Goal: Task Accomplishment & Management: Use online tool/utility

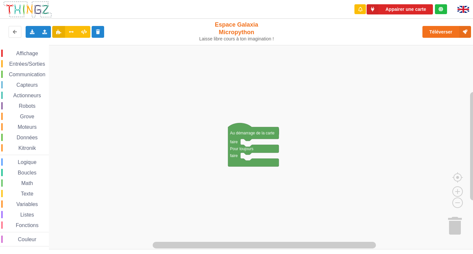
click at [5, 70] on div "Affichage Entrées/Sorties Communication Capteurs Actionneurs Robots Grove Moteu…" at bounding box center [24, 148] width 49 height 197
click at [2, 73] on div "Communication" at bounding box center [25, 74] width 48 height 7
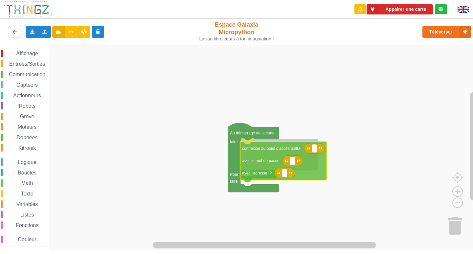
click at [285, 155] on div "Affichage Entrées/Sorties Communication Capteurs Actionneurs Robots Grove Moteu…" at bounding box center [238, 147] width 477 height 204
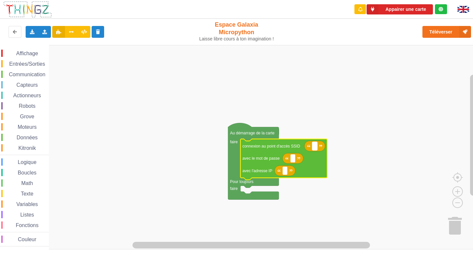
click at [312, 147] on rect "Espace de travail de Blocky" at bounding box center [314, 146] width 5 height 9
type input "NETGEAR38"
click at [294, 160] on rect "Espace de travail de Blocky" at bounding box center [292, 158] width 5 height 9
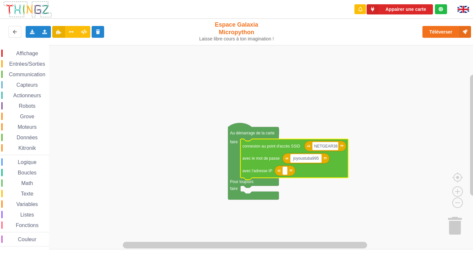
type input "joyoustuba995"
click at [286, 170] on rect "Espace de travail de Blocky" at bounding box center [284, 170] width 5 height 9
type input "[TECHNICAL_ID]"
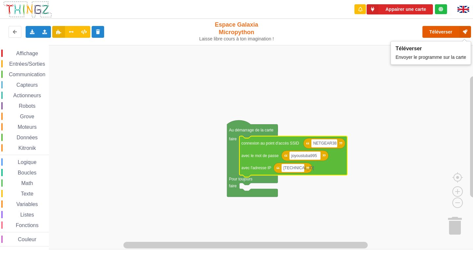
click at [434, 29] on button "Téléverser" at bounding box center [446, 32] width 49 height 12
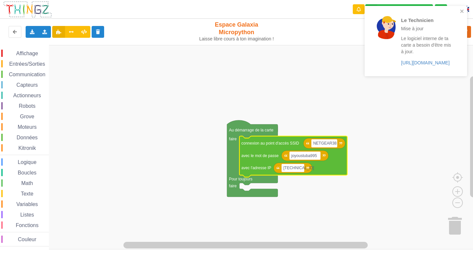
click at [462, 7] on div "Le Technicien Mise à jour Le logiciel interne de ta carte a besoin d'être mis à…" at bounding box center [415, 41] width 102 height 70
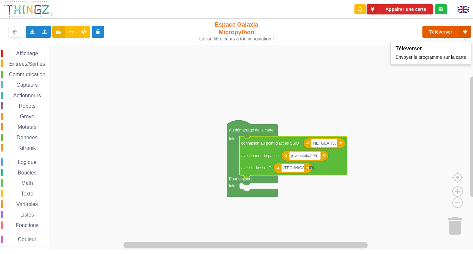
click at [441, 35] on button "Téléverser" at bounding box center [446, 32] width 49 height 12
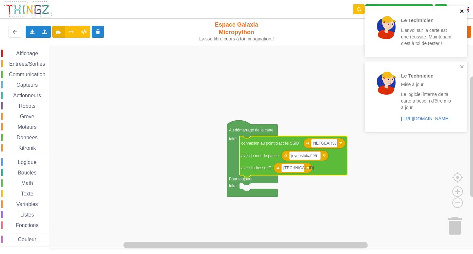
click at [461, 12] on icon "close" at bounding box center [461, 11] width 3 height 3
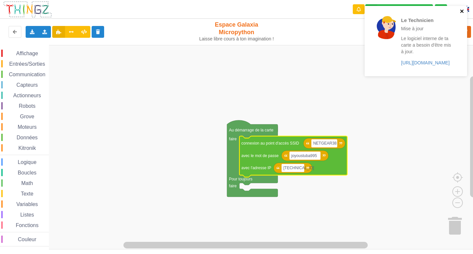
click at [461, 12] on icon "close" at bounding box center [462, 11] width 5 height 5
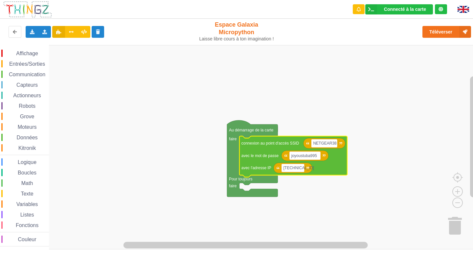
click at [7, 72] on span "Espace de travail de Blocky" at bounding box center [5, 74] width 5 height 5
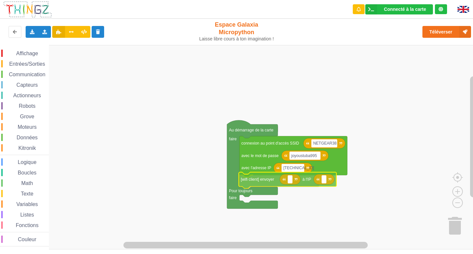
click at [266, 181] on div "Affichage Entrées/Sorties Communication Capteurs Actionneurs Robots Grove Moteu…" at bounding box center [238, 147] width 477 height 204
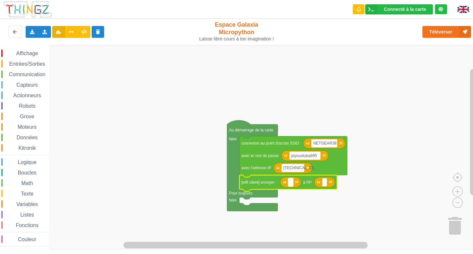
click at [291, 182] on rect "Espace de travail de Blocky" at bounding box center [290, 182] width 5 height 9
type input "[TECHNICAL_ID]"
click at [343, 184] on rect "Espace de travail de Blocky" at bounding box center [342, 182] width 5 height 9
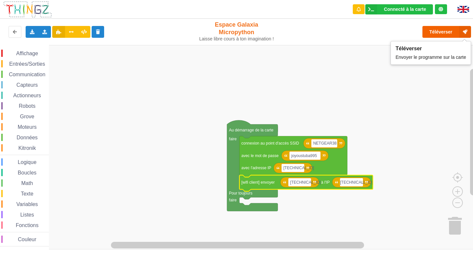
type input "[TECHNICAL_ID]"
click at [439, 29] on button "Téléverser" at bounding box center [446, 32] width 49 height 12
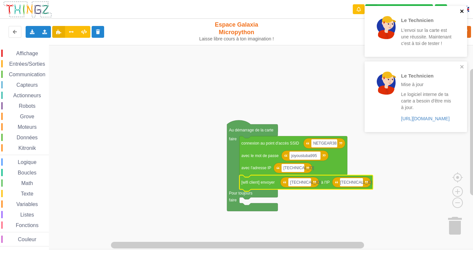
click at [462, 11] on icon "close" at bounding box center [462, 11] width 5 height 5
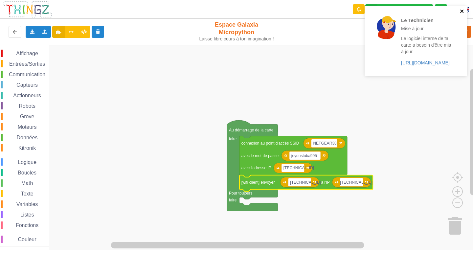
click at [460, 10] on icon "close" at bounding box center [462, 11] width 5 height 5
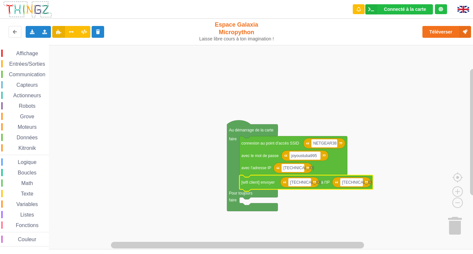
click at [26, 63] on span "Entrées/Sorties" at bounding box center [27, 64] width 38 height 6
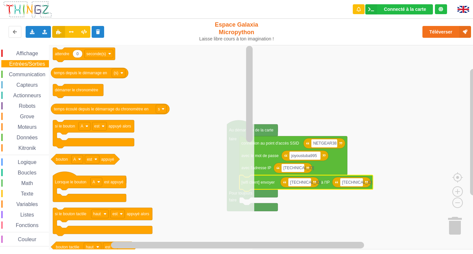
click at [26, 73] on span "Communication" at bounding box center [27, 75] width 38 height 6
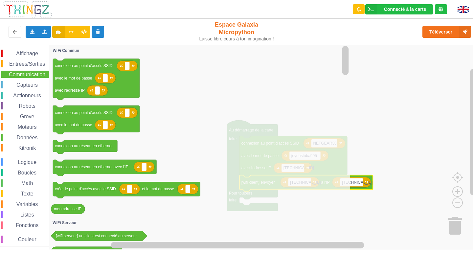
click at [16, 54] on span "Affichage" at bounding box center [27, 54] width 24 height 6
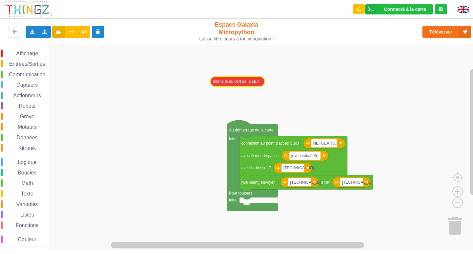
click at [224, 76] on div "Affichage Entrées/Sorties Communication Capteurs Actionneurs Robots Grove Moteu…" at bounding box center [238, 147] width 477 height 204
click at [13, 65] on span "Entrées/Sorties" at bounding box center [27, 64] width 38 height 6
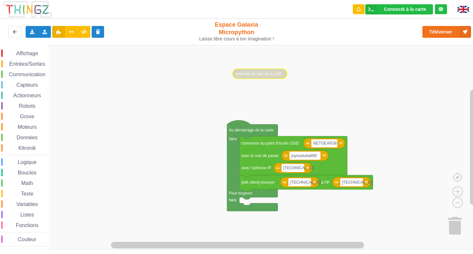
click at [28, 65] on span "Entrées/Sorties" at bounding box center [27, 64] width 38 height 6
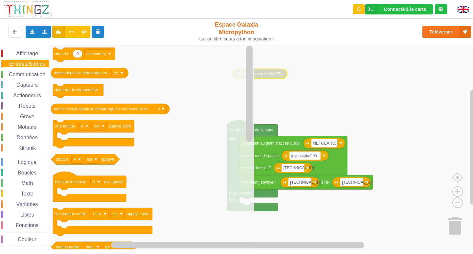
click at [21, 84] on span "Capteurs" at bounding box center [26, 85] width 23 height 6
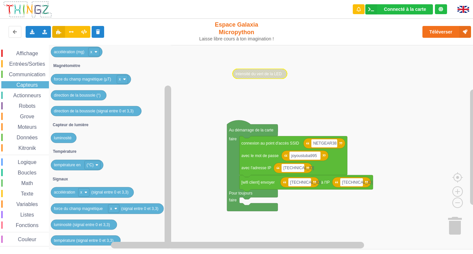
click at [24, 171] on span "Boucles" at bounding box center [27, 173] width 21 height 6
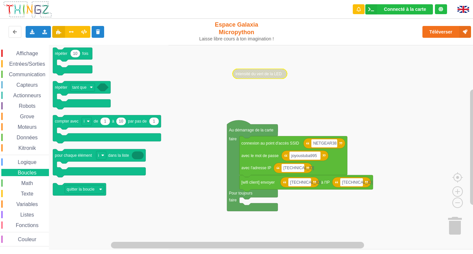
click at [30, 62] on span "Entrées/Sorties" at bounding box center [27, 64] width 38 height 6
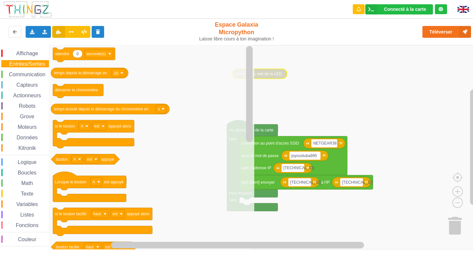
click at [295, 73] on rect "Espace de travail de Blocky" at bounding box center [238, 147] width 477 height 204
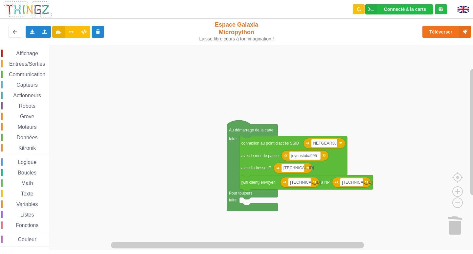
click at [30, 63] on span "Entrées/Sorties" at bounding box center [27, 64] width 38 height 6
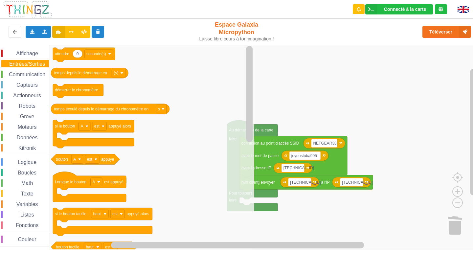
click at [328, 70] on rect "Espace de travail de Blocky" at bounding box center [238, 147] width 477 height 204
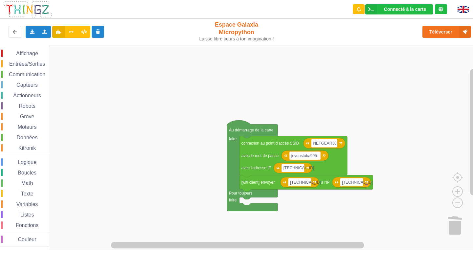
click at [36, 74] on span "Communication" at bounding box center [27, 75] width 38 height 6
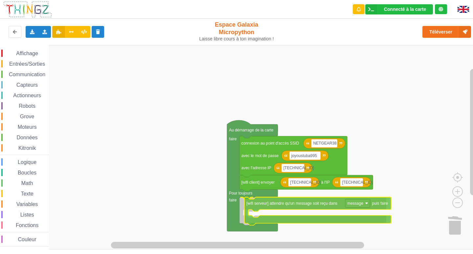
click at [285, 204] on div "Affichage Entrées/Sorties Communication Capteurs Actionneurs Robots Grove Moteu…" at bounding box center [238, 147] width 477 height 204
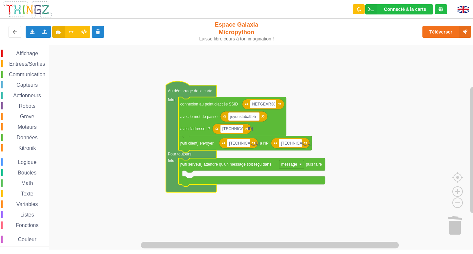
click at [34, 53] on span "Affichage" at bounding box center [27, 54] width 24 height 6
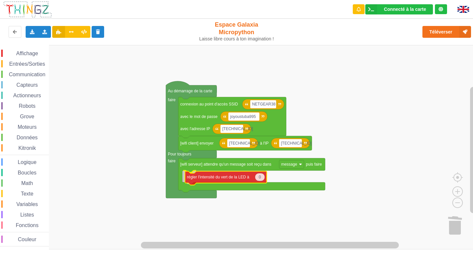
click at [215, 181] on div "Affichage Entrées/Sorties Communication Capteurs Actionneurs Robots Grove Moteu…" at bounding box center [238, 147] width 477 height 204
click at [30, 63] on span "Entrées/Sorties" at bounding box center [27, 64] width 38 height 6
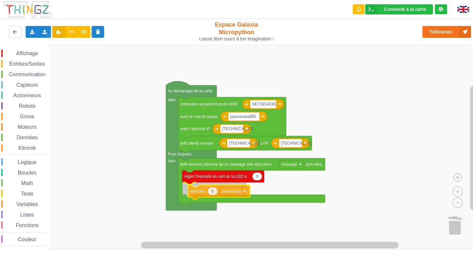
click at [196, 191] on div "Affichage Entrées/Sorties Communication Capteurs Actionneurs Robots Grove Moteu…" at bounding box center [238, 147] width 477 height 204
drag, startPoint x: 30, startPoint y: 53, endPoint x: 39, endPoint y: 58, distance: 10.6
click at [57, 67] on div "Affichage Entrées/Sorties Communication Capteurs Actionneurs Robots Grove Moteu…" at bounding box center [238, 147] width 477 height 204
click at [32, 52] on span "Affichage" at bounding box center [27, 54] width 24 height 6
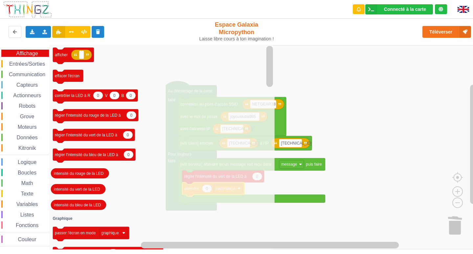
click at [429, 98] on rect "Espace de travail de Blocky" at bounding box center [238, 147] width 477 height 204
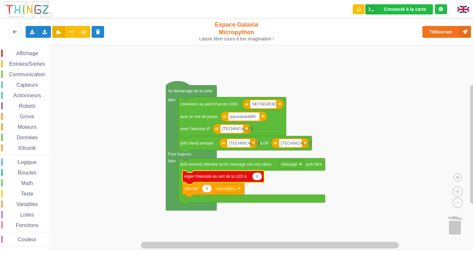
click at [257, 177] on text "0" at bounding box center [257, 176] width 2 height 5
type input "90"
click at [206, 190] on text "0" at bounding box center [206, 188] width 2 height 5
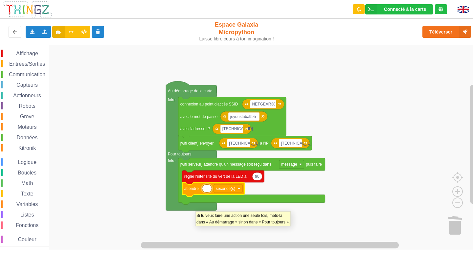
type input "2"
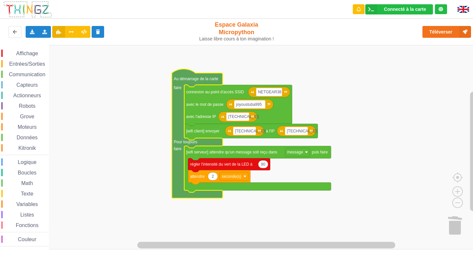
click at [29, 53] on span "Affichage" at bounding box center [27, 54] width 24 height 6
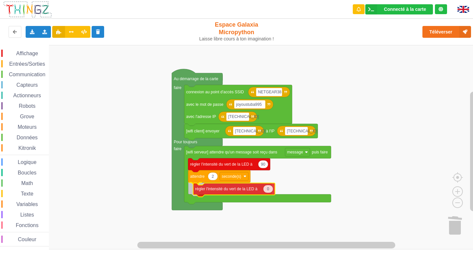
click at [242, 191] on div "Affichage Entrées/Sorties Communication Capteurs Actionneurs Robots Grove Moteu…" at bounding box center [238, 147] width 477 height 204
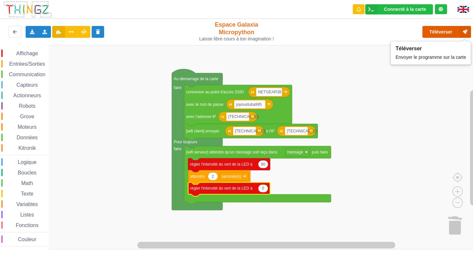
click at [431, 29] on button "Téléverser" at bounding box center [446, 32] width 49 height 12
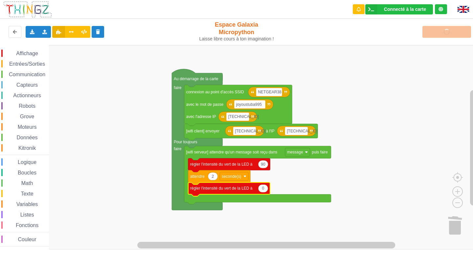
click at [431, 30] on div "Téléverser" at bounding box center [378, 31] width 194 height 21
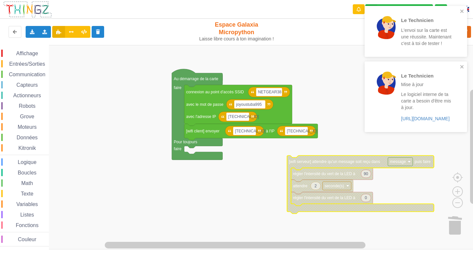
click at [14, 61] on span "Entrées/Sorties" at bounding box center [27, 64] width 38 height 6
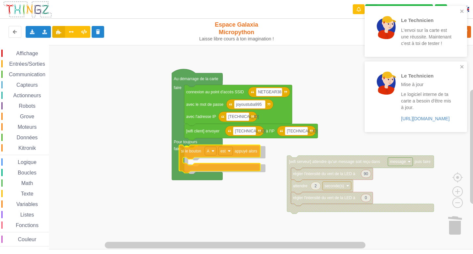
click at [215, 157] on div "Affichage Entrées/Sorties Communication Capteurs Actionneurs Robots Grove Moteu…" at bounding box center [238, 147] width 477 height 204
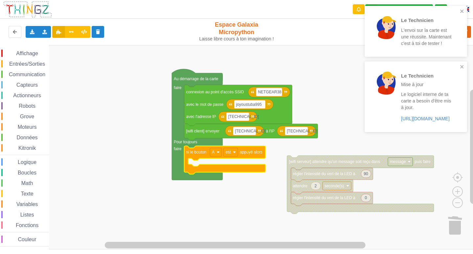
click at [16, 74] on span "Communication" at bounding box center [27, 75] width 38 height 6
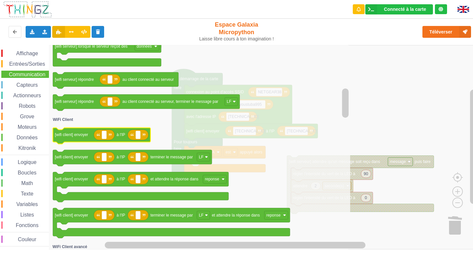
click at [88, 138] on icon "Espace de travail de Blocky" at bounding box center [101, 136] width 97 height 16
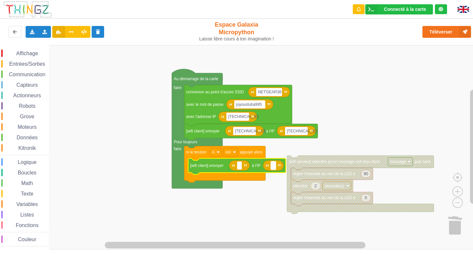
click at [273, 166] on text "Espace de travail de Blocky" at bounding box center [273, 165] width 1 height 5
type input "[TECHNICAL_ID]"
click at [240, 169] on rect "Espace de travail de Blocky" at bounding box center [239, 165] width 5 height 9
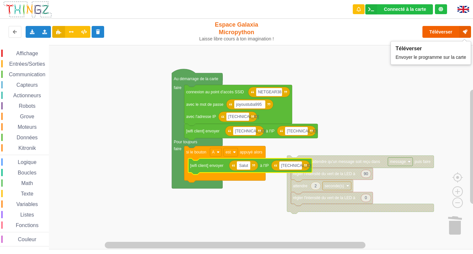
type input "Salut"
click at [439, 33] on button "Téléverser" at bounding box center [446, 32] width 49 height 12
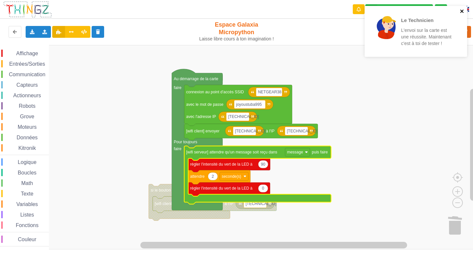
click at [462, 9] on icon "close" at bounding box center [462, 11] width 5 height 5
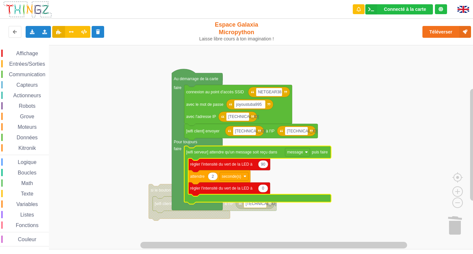
click at [458, 29] on div "Le Technicien L'envoi sur la carte est une réussite. Maintenant c'est à toi de …" at bounding box center [236, 122] width 482 height 254
click at [446, 33] on button "Téléverser" at bounding box center [446, 32] width 49 height 12
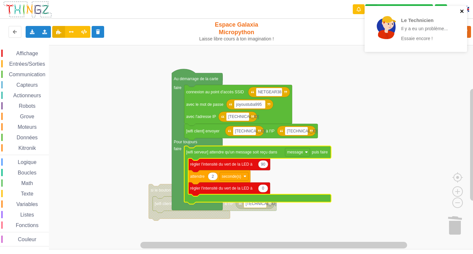
click at [461, 11] on icon "close" at bounding box center [461, 11] width 3 height 3
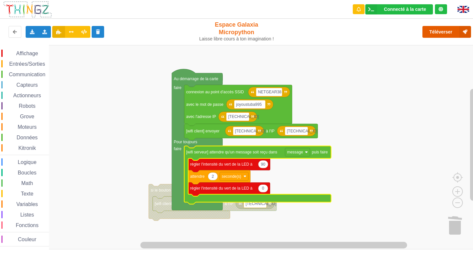
click at [442, 35] on button "Téléverser" at bounding box center [446, 32] width 49 height 12
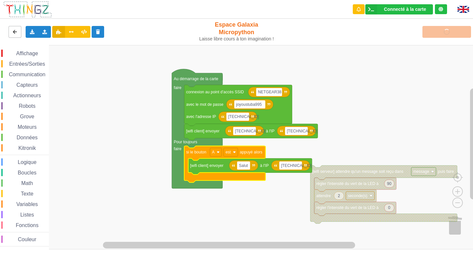
click at [13, 30] on icon at bounding box center [15, 32] width 6 height 4
click at [44, 30] on icon at bounding box center [45, 32] width 6 height 4
click at [55, 83] on div "Affichage Entrées/Sorties Communication Capteurs Actionneurs Robots Grove Moteu…" at bounding box center [238, 147] width 477 height 204
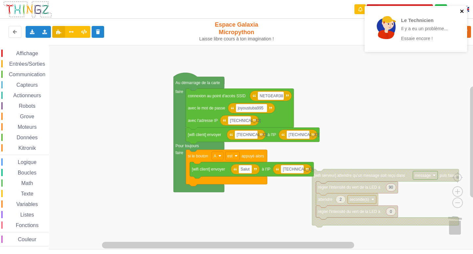
click at [463, 13] on icon "close" at bounding box center [462, 11] width 5 height 5
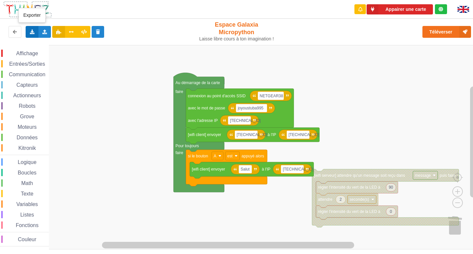
click at [29, 36] on div "Exporter l'assemblage de blocs Exporter l'assemblage de blocs au format Python" at bounding box center [32, 32] width 13 height 12
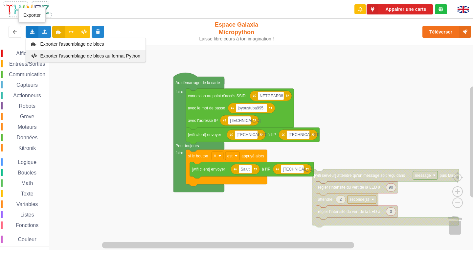
click at [51, 58] on span "Exporter l'assemblage de blocs au format Python" at bounding box center [90, 55] width 100 height 5
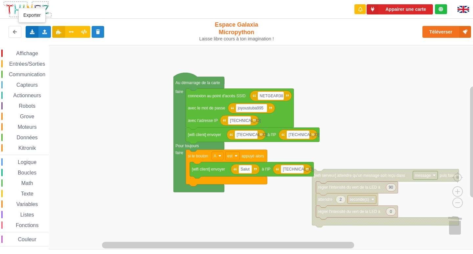
click at [32, 31] on icon at bounding box center [32, 32] width 6 height 4
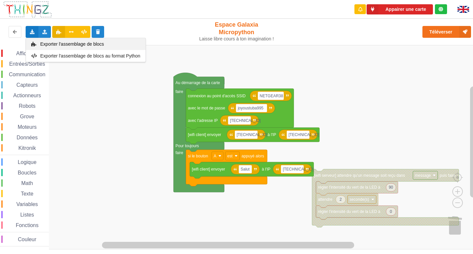
click at [37, 43] on div "Exporter l'assemblage de blocs" at bounding box center [85, 44] width 119 height 12
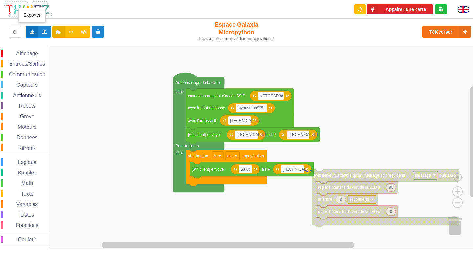
click at [31, 31] on icon at bounding box center [32, 32] width 6 height 4
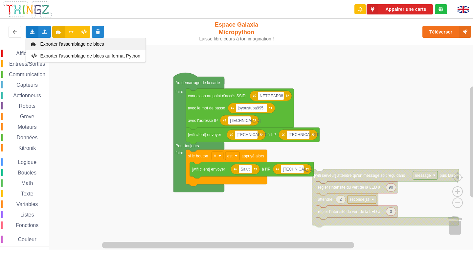
click at [34, 45] on icon at bounding box center [34, 44] width 6 height 5
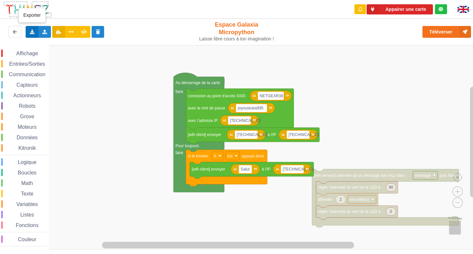
click at [30, 31] on icon at bounding box center [32, 32] width 6 height 4
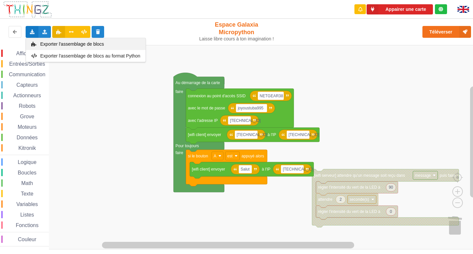
click at [57, 42] on span "Exporter l'assemblage de blocs" at bounding box center [72, 43] width 64 height 5
